Goal: Check status

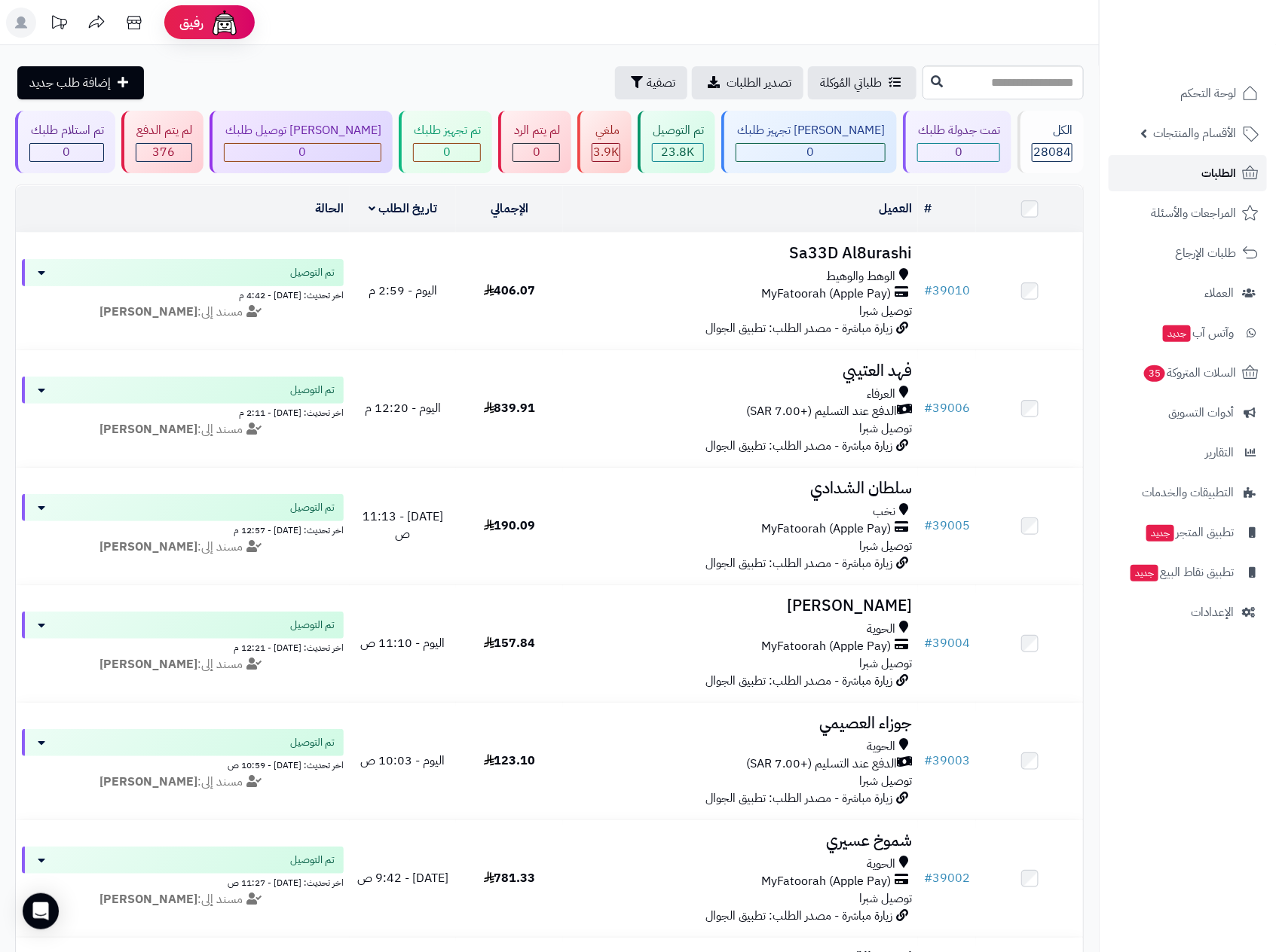
click at [1221, 169] on span "الطلبات" at bounding box center [1218, 173] width 34 height 21
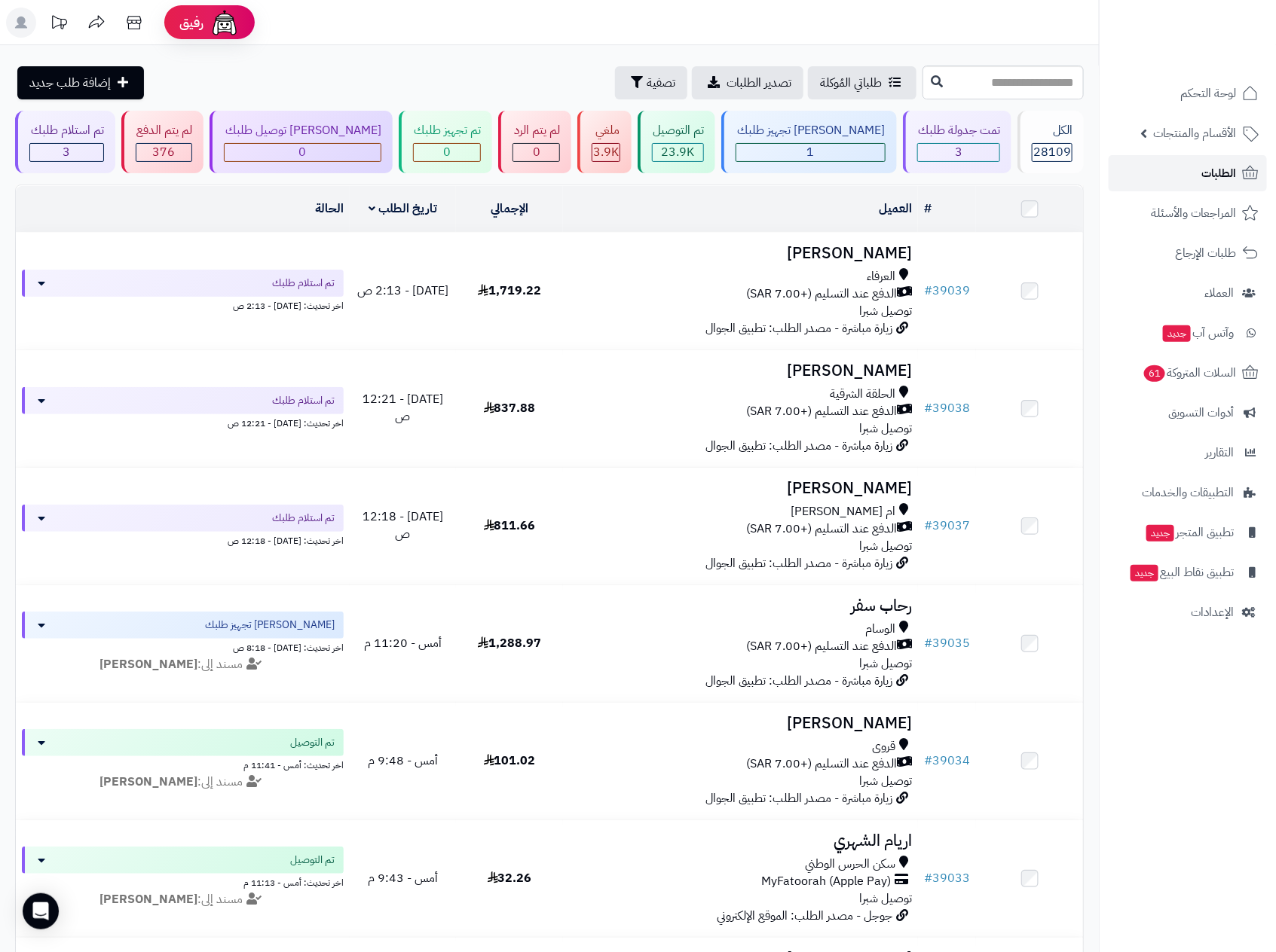
click at [1187, 169] on link "الطلبات" at bounding box center [1187, 174] width 159 height 36
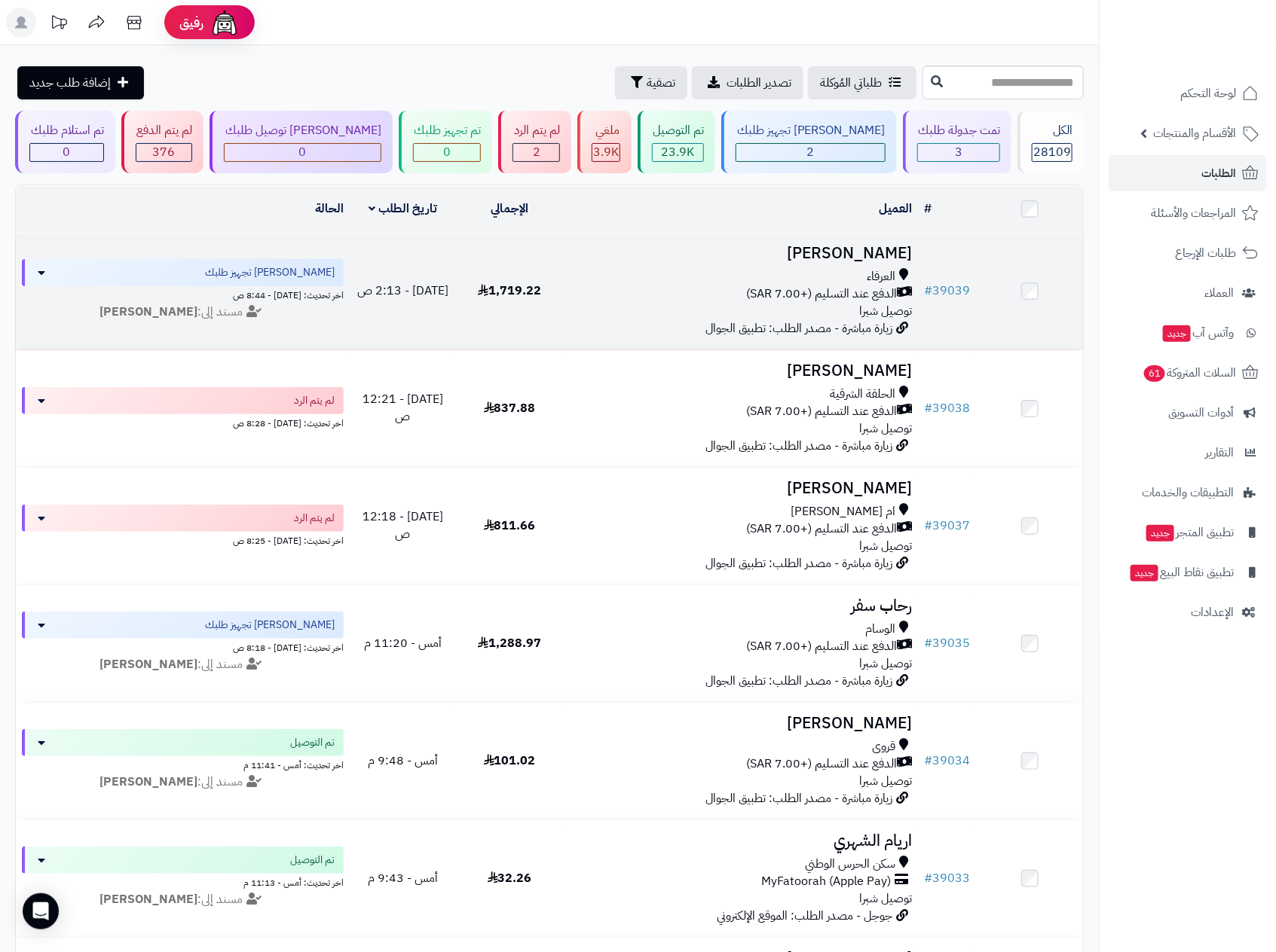
click at [807, 280] on div "العرفاء" at bounding box center [741, 277] width 344 height 17
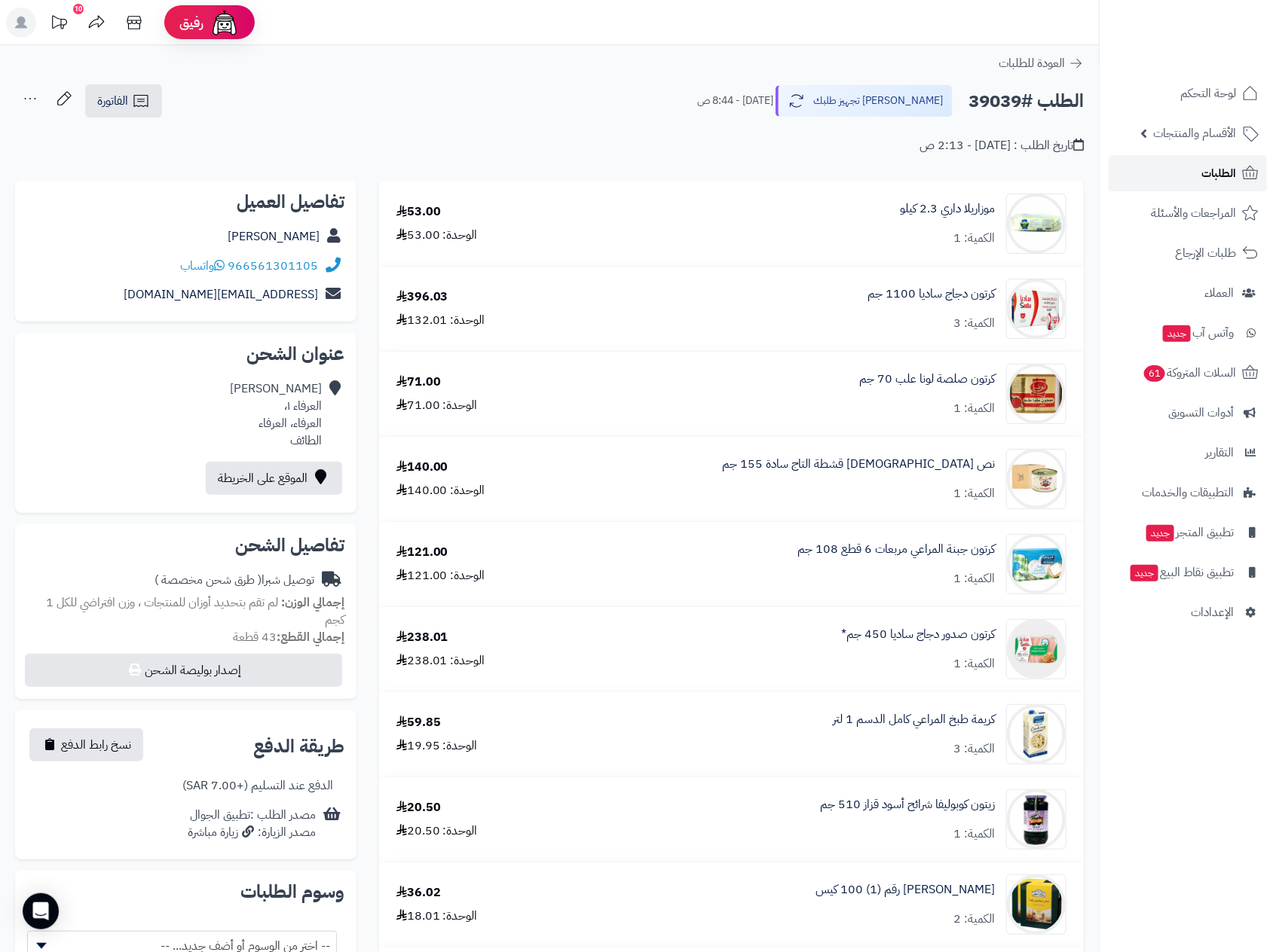
click at [1196, 169] on link "الطلبات" at bounding box center [1187, 174] width 159 height 36
